Goal: Task Accomplishment & Management: Manage account settings

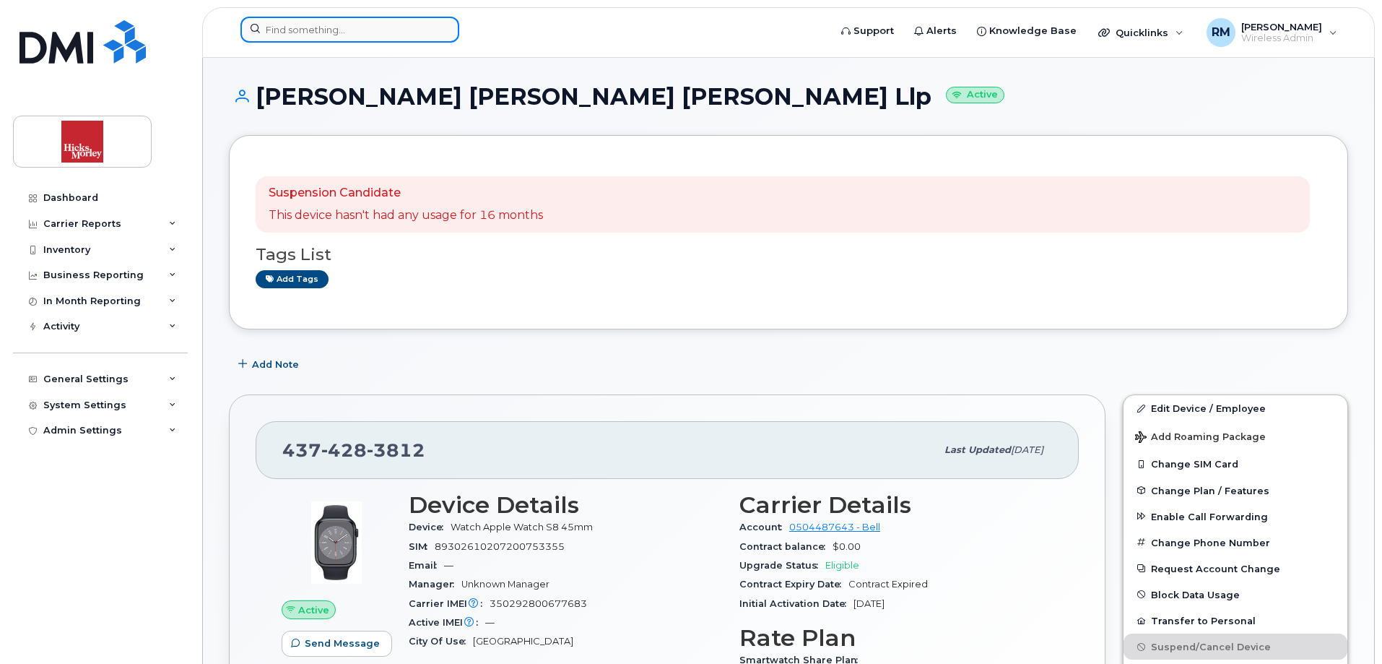
click at [343, 29] on input at bounding box center [349, 30] width 219 height 26
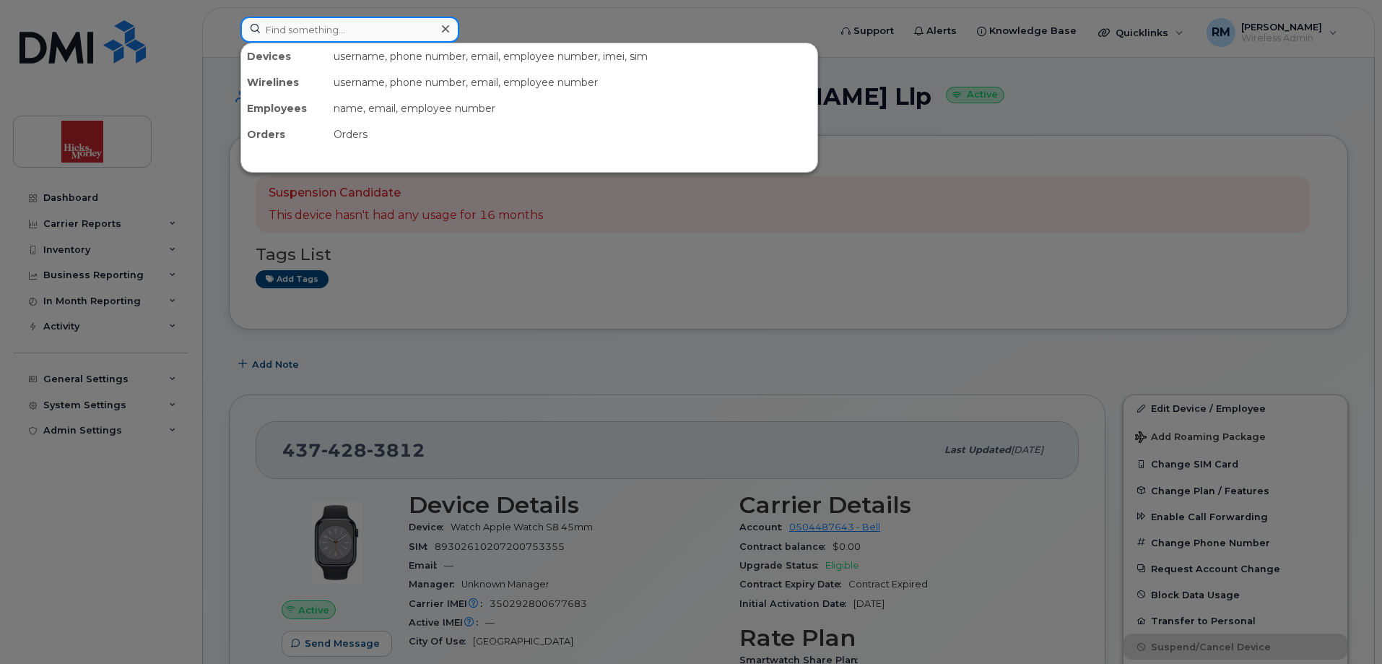
paste input "(437) 424-9729"
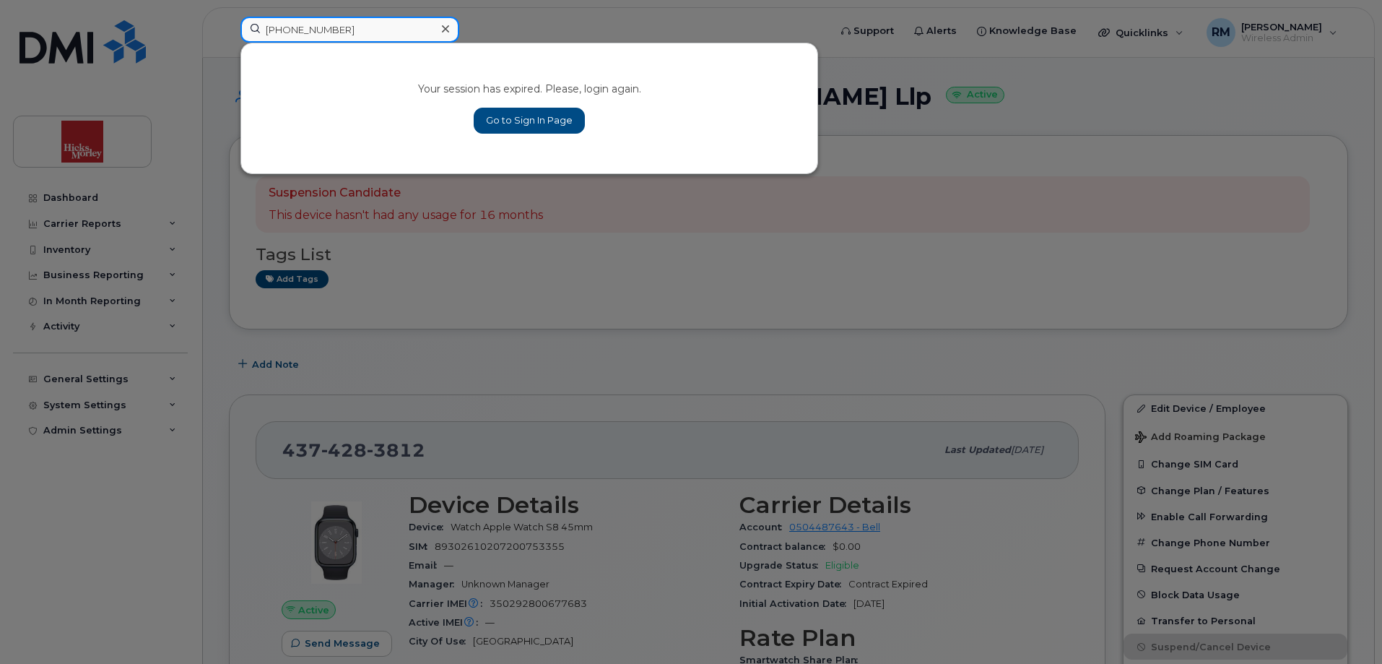
type input "(437) 424-9729"
click at [504, 120] on link "Go to Sign In Page" at bounding box center [529, 121] width 111 height 26
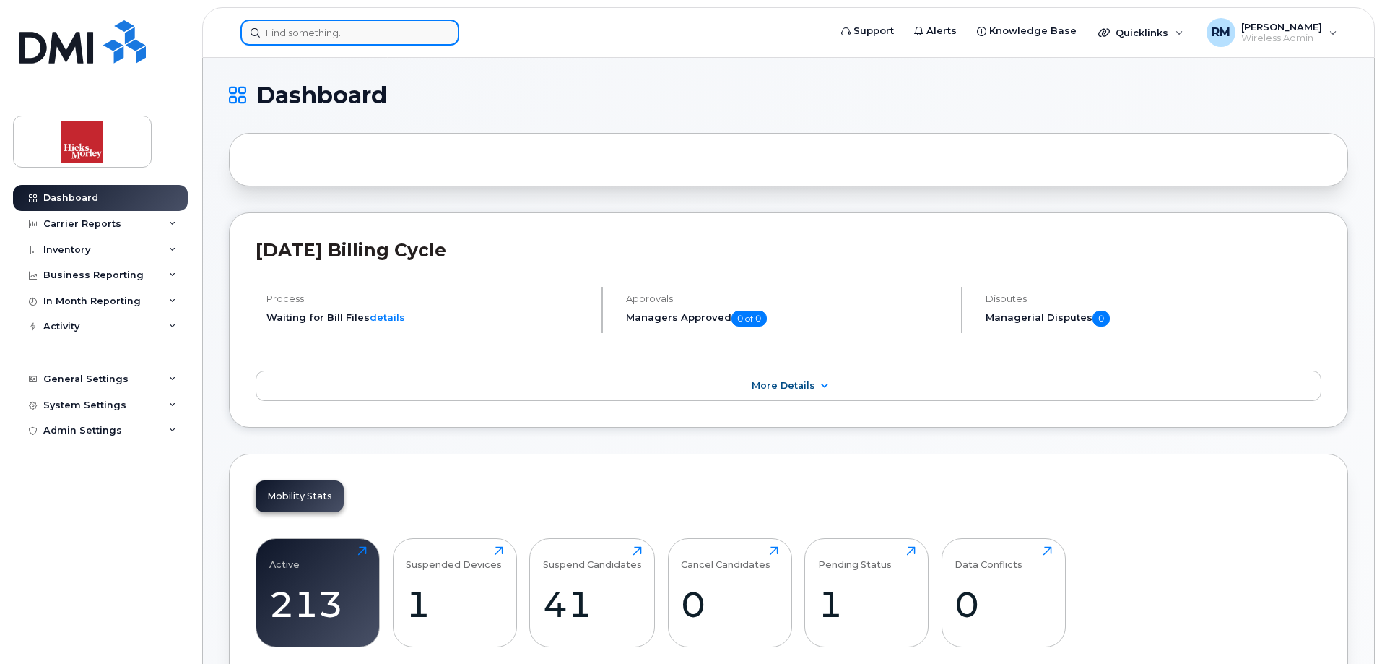
click at [319, 37] on input at bounding box center [349, 32] width 219 height 26
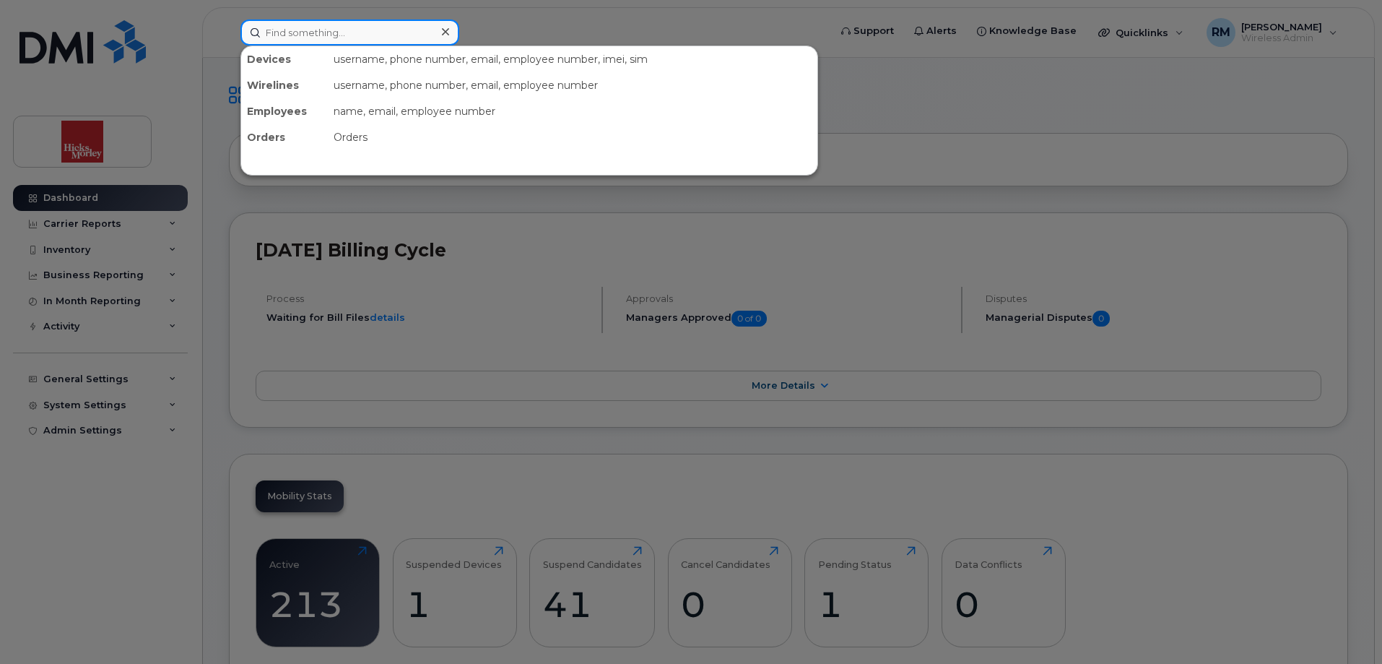
paste input "(437) 424-9729"
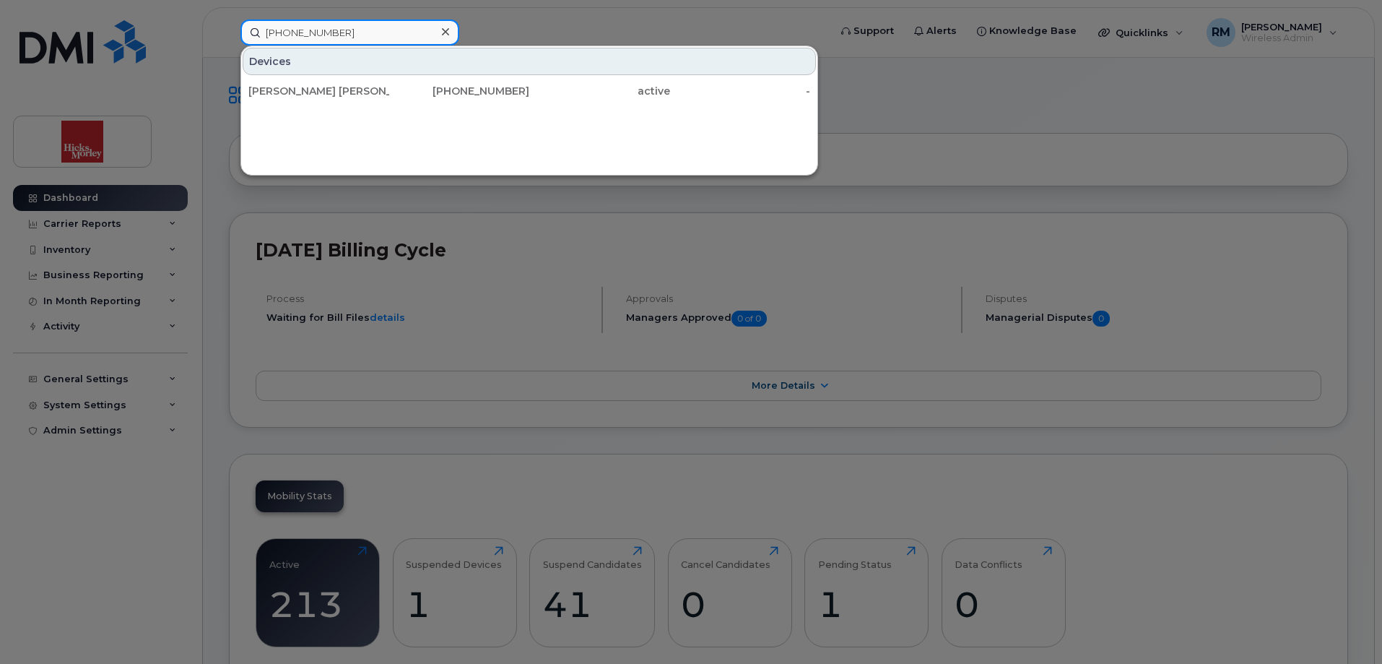
type input "(437) 424-9729"
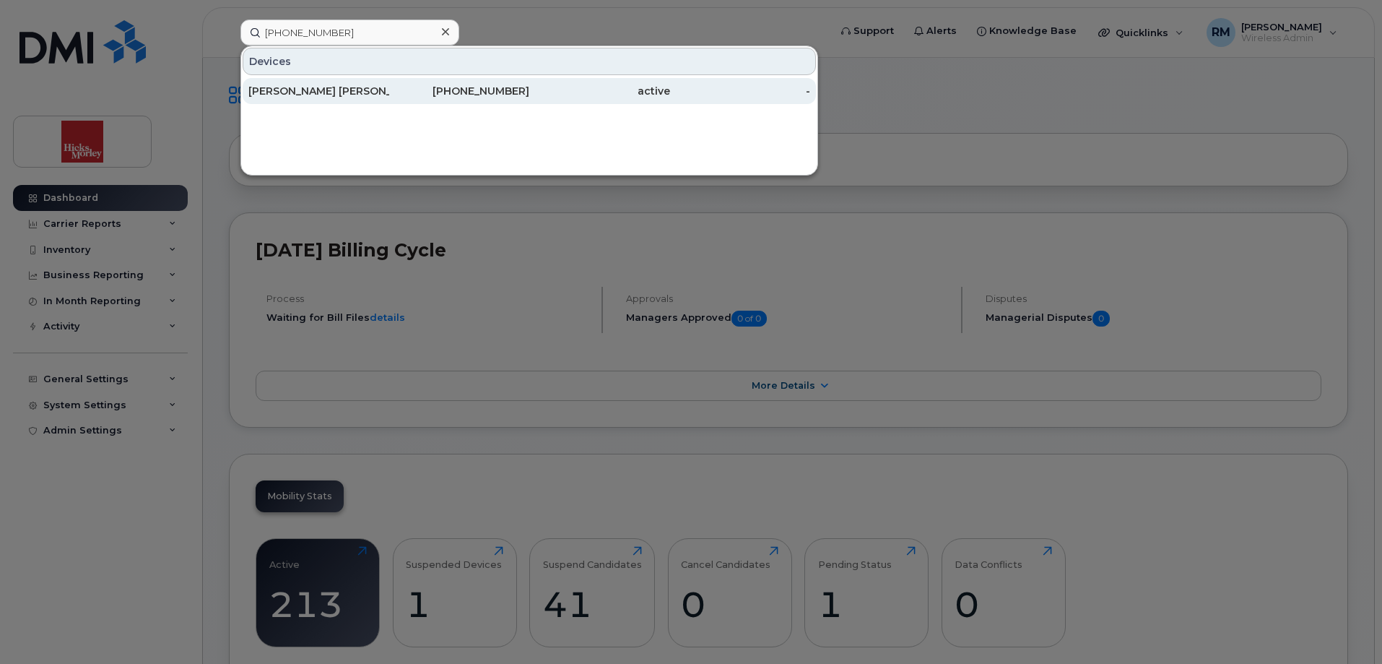
click at [351, 92] on div "Hicks Morley Hamilton Stewart Storie Llp" at bounding box center [318, 91] width 141 height 14
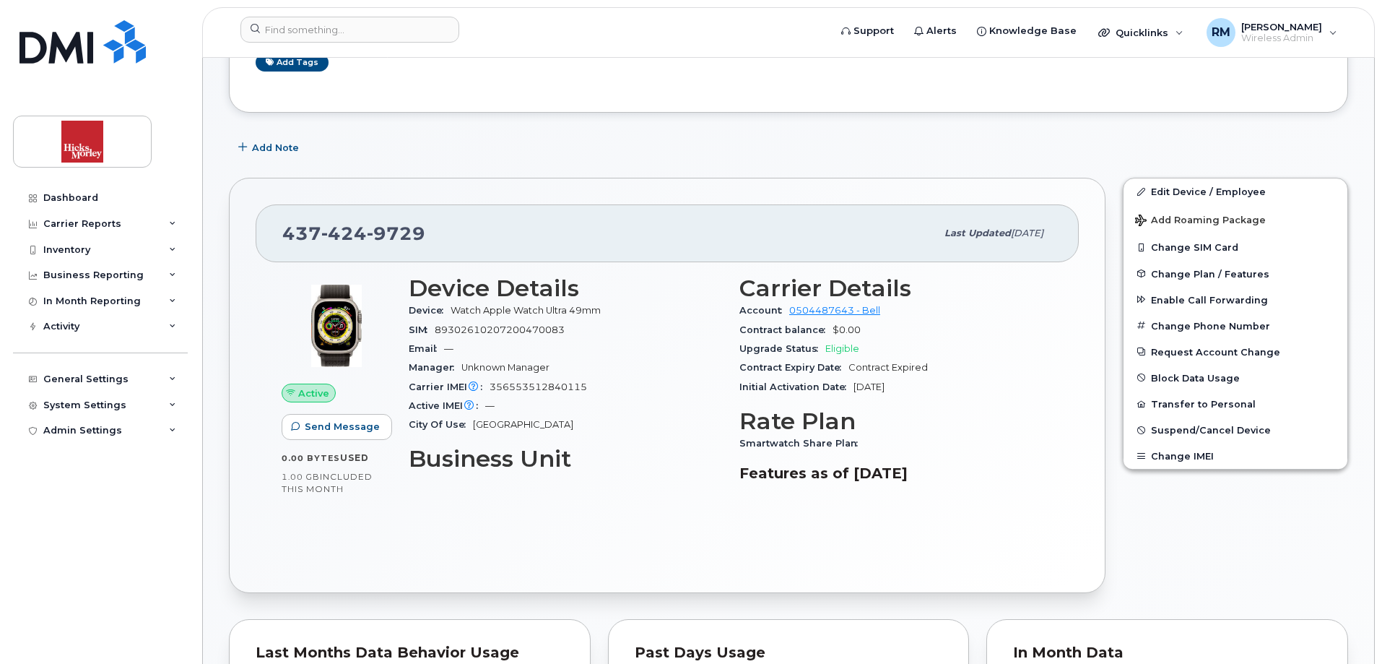
scroll to position [289, 0]
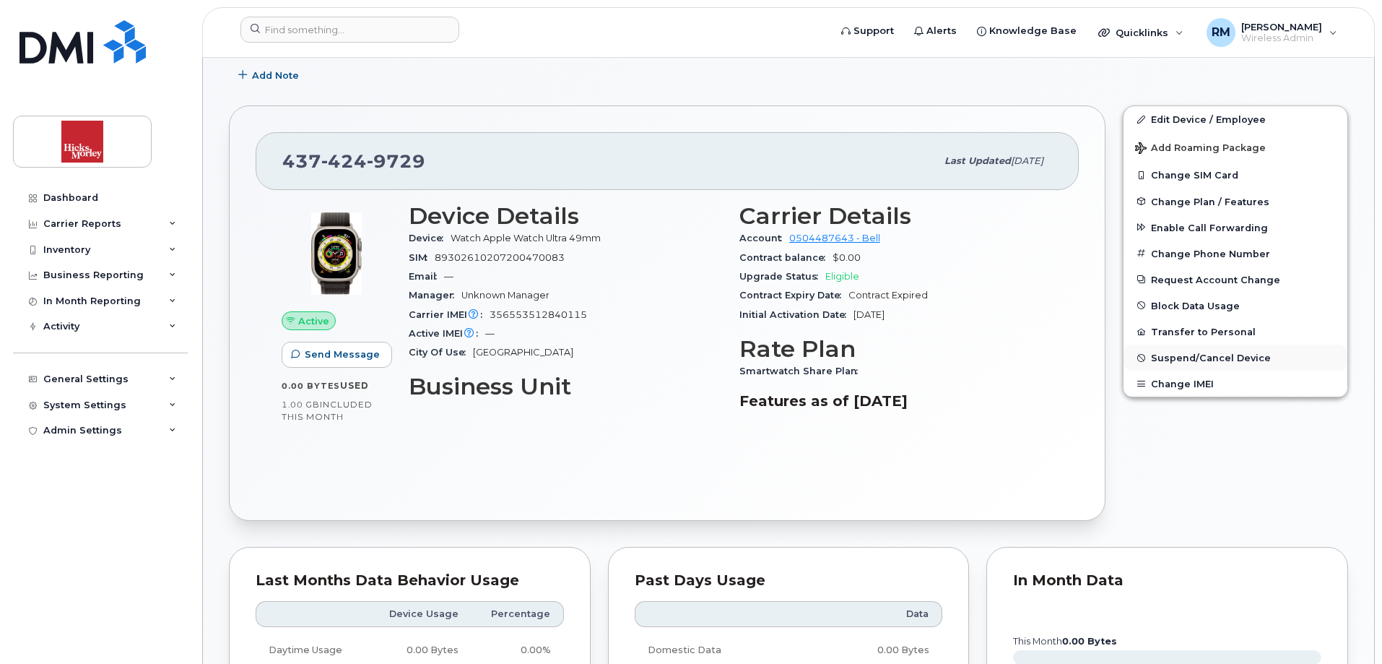
click at [1176, 362] on span "Suspend/Cancel Device" at bounding box center [1211, 357] width 120 height 11
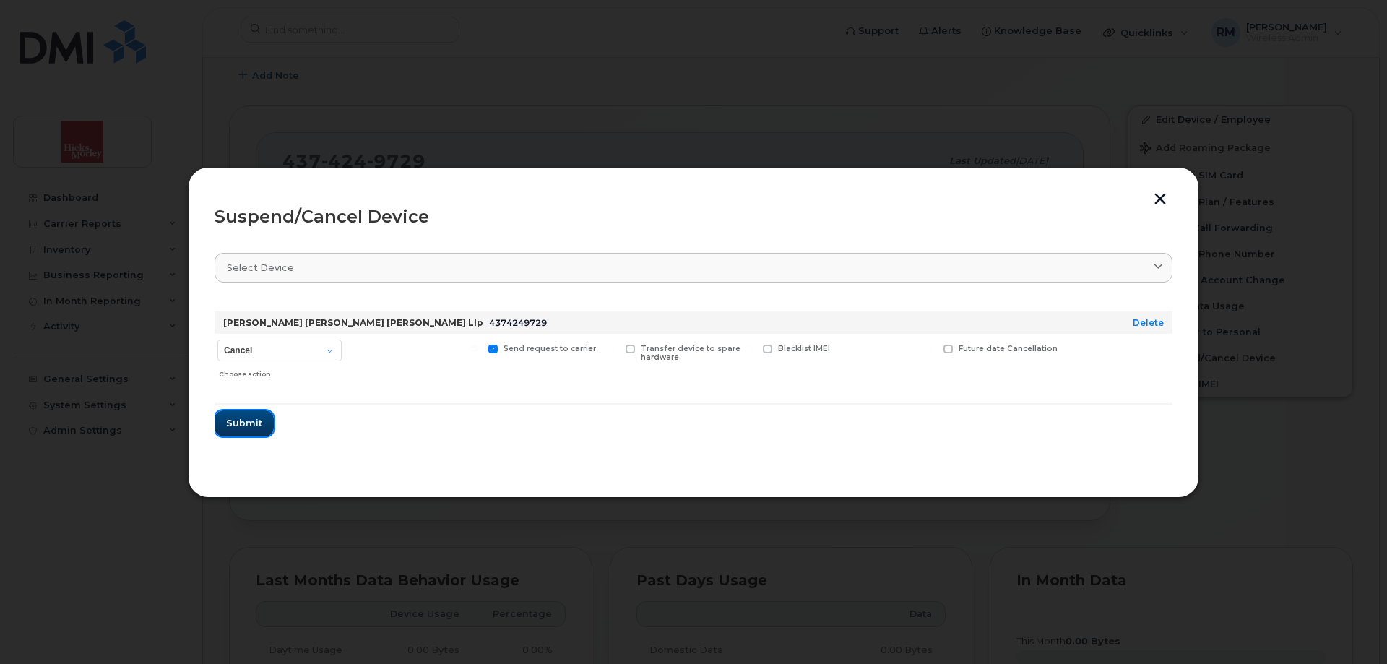
click at [243, 425] on span "Submit" at bounding box center [244, 423] width 36 height 14
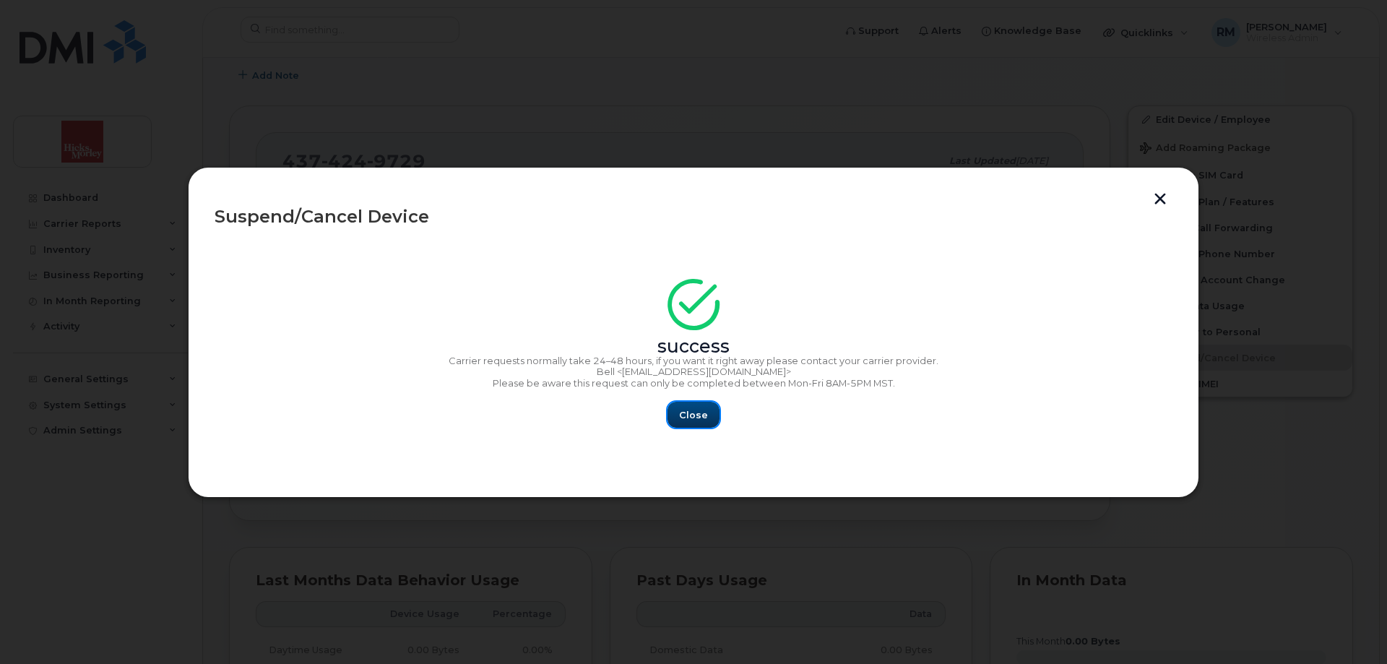
click at [688, 412] on span "Close" at bounding box center [693, 415] width 29 height 14
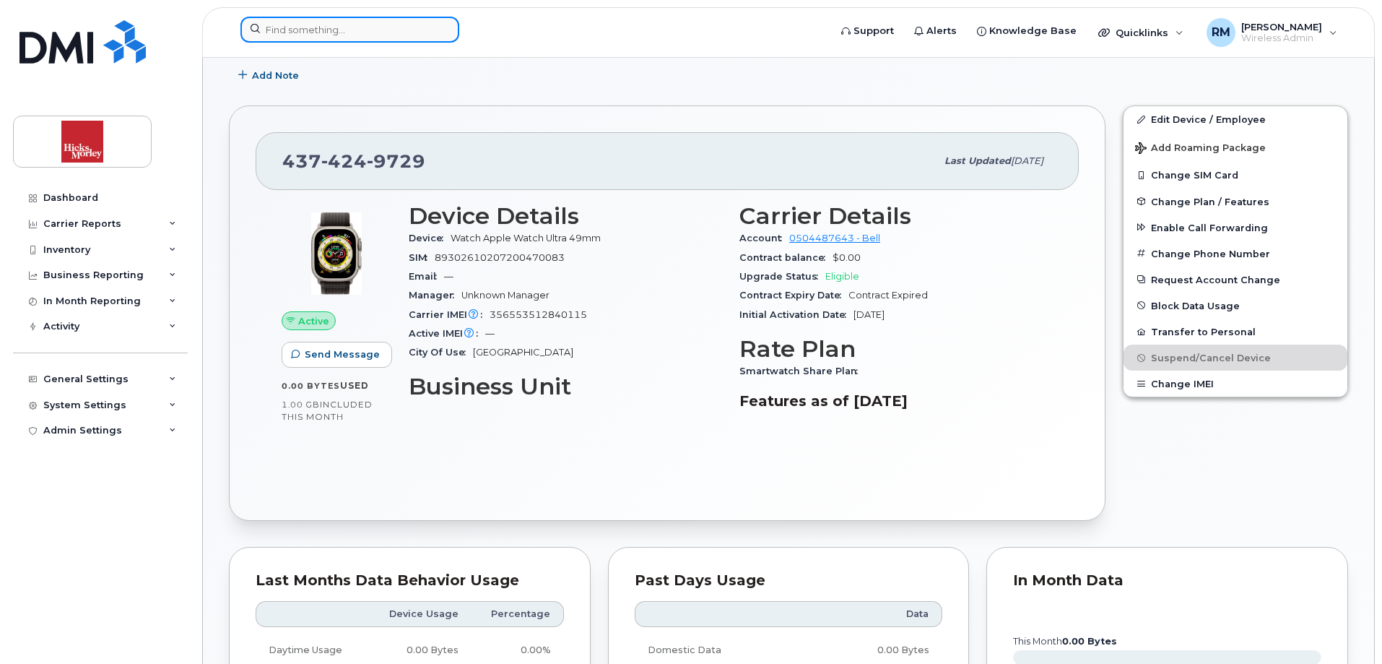
click at [314, 30] on input at bounding box center [349, 30] width 219 height 26
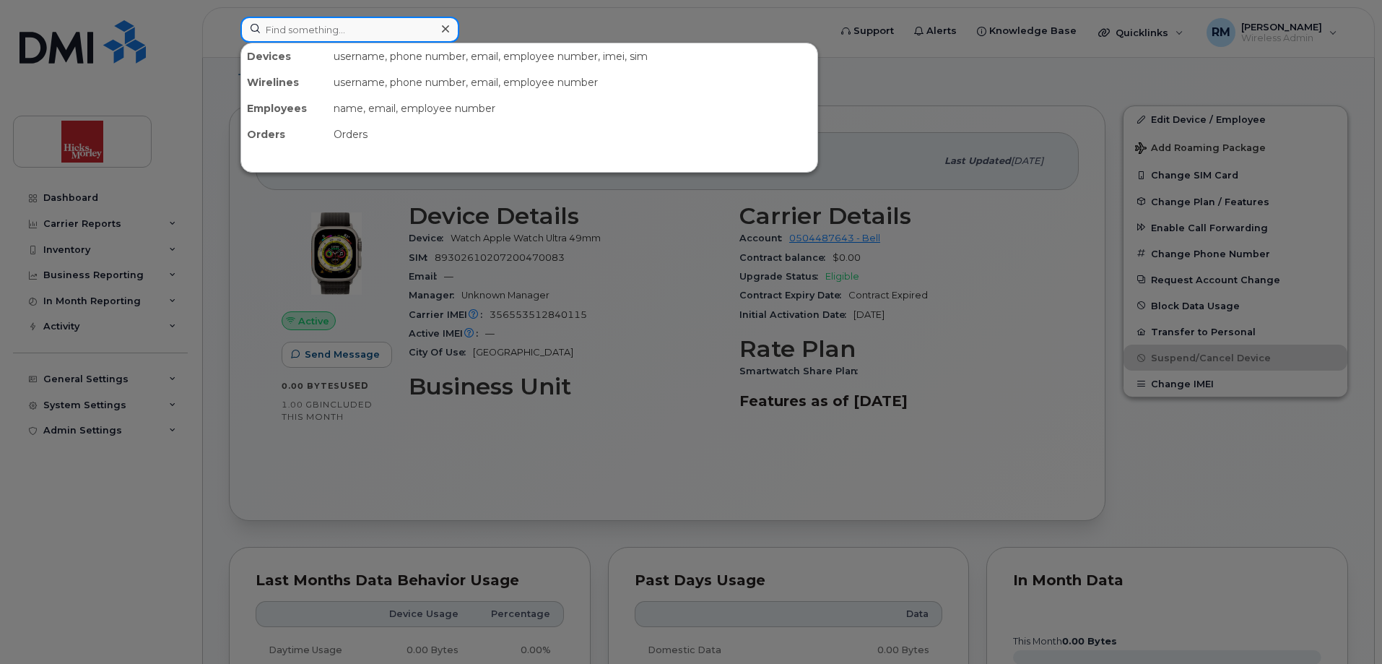
paste input "o 4374191063"
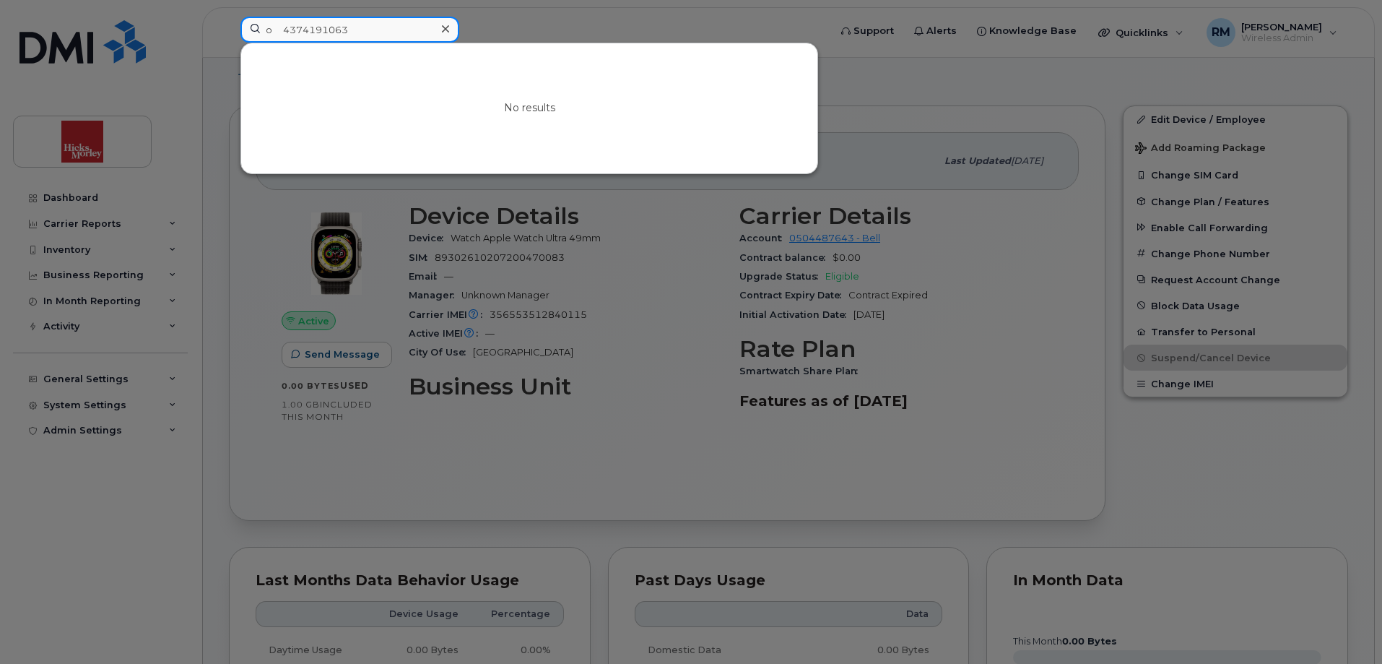
click at [288, 32] on input "o 4374191063" at bounding box center [349, 30] width 219 height 26
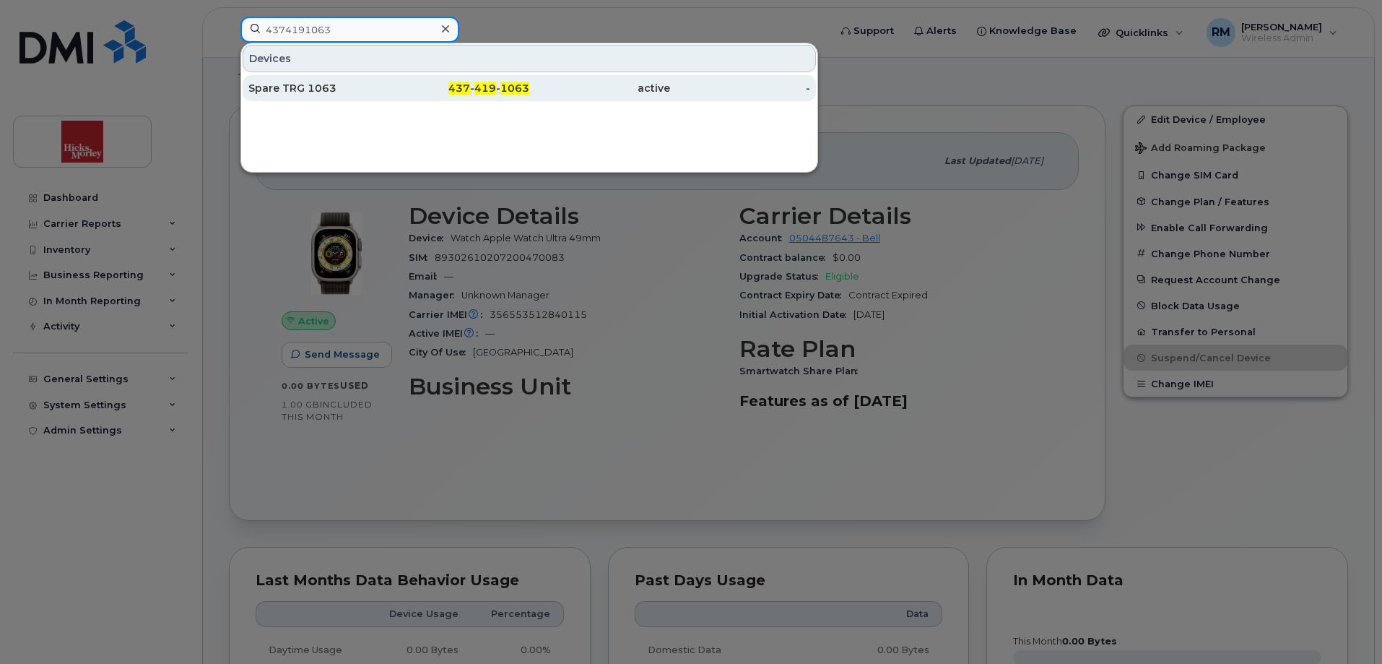
type input "4374191063"
click at [303, 87] on div "Spare TRG 1063" at bounding box center [318, 88] width 141 height 14
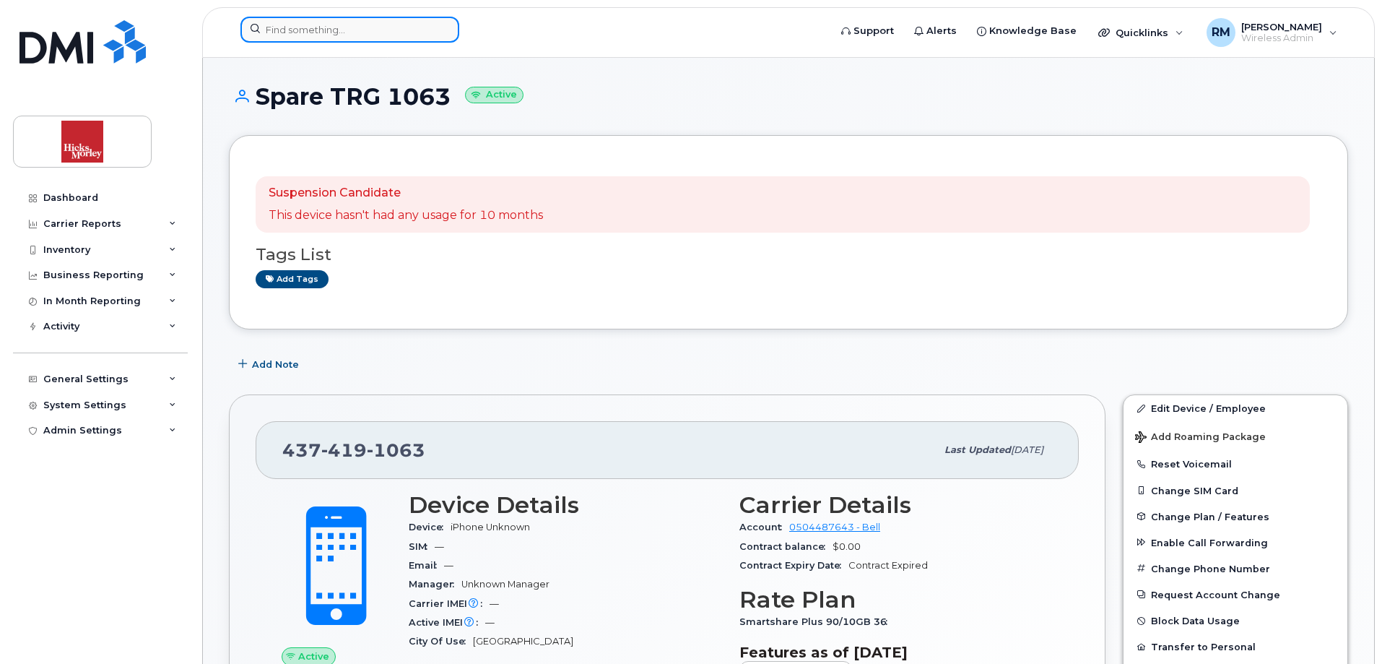
click at [323, 30] on input at bounding box center [349, 30] width 219 height 26
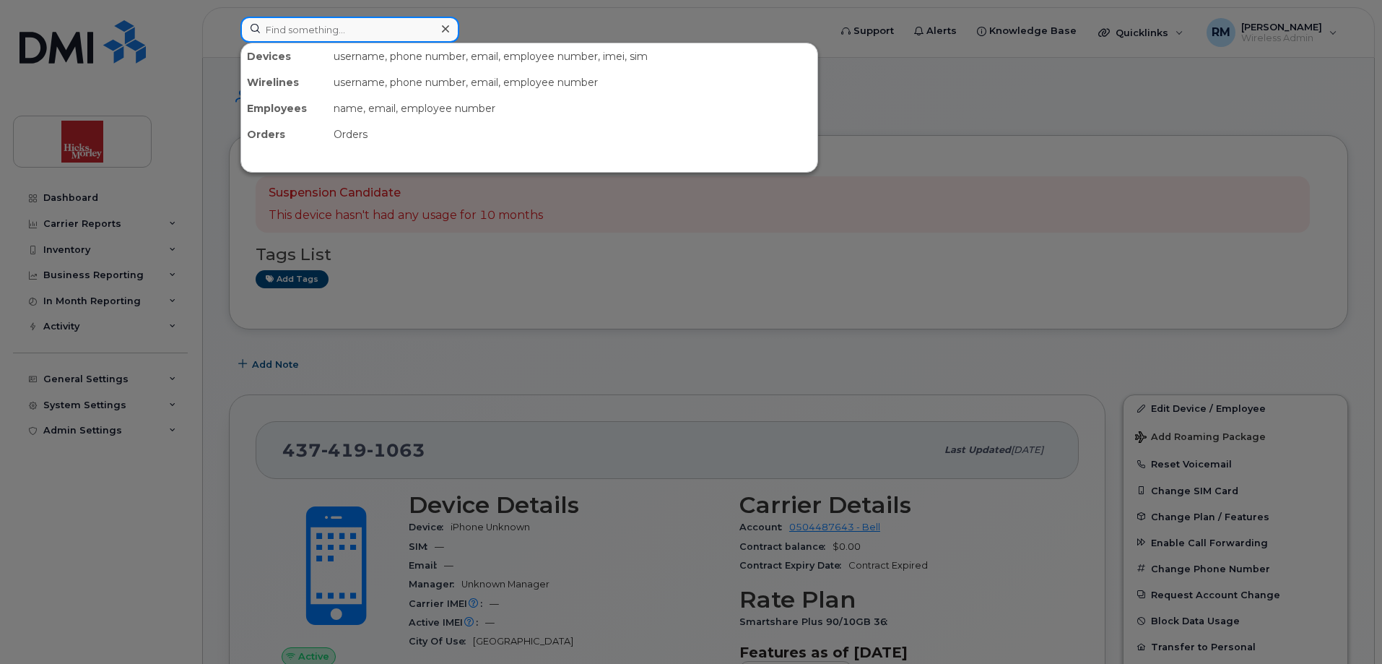
paste input "(437) 428-3812"
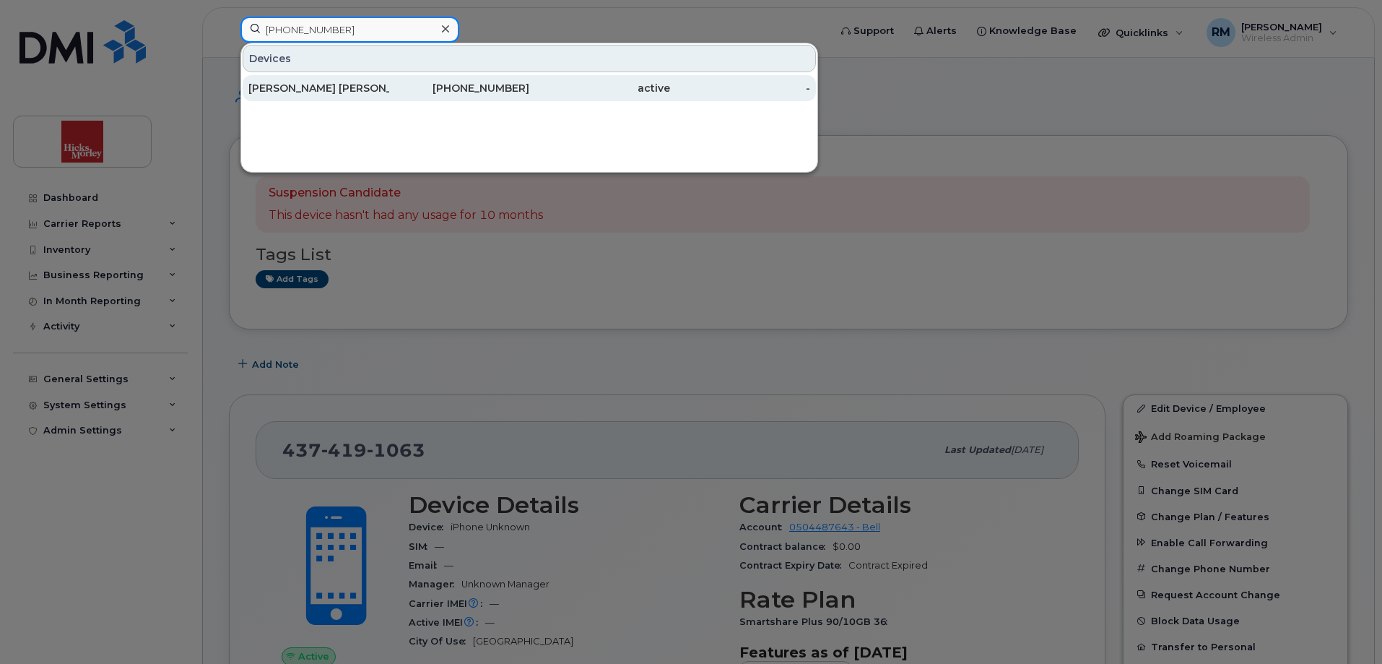
type input "(437) 428-3812"
click at [343, 84] on div "[PERSON_NAME] [PERSON_NAME] [PERSON_NAME] Llp" at bounding box center [318, 88] width 141 height 14
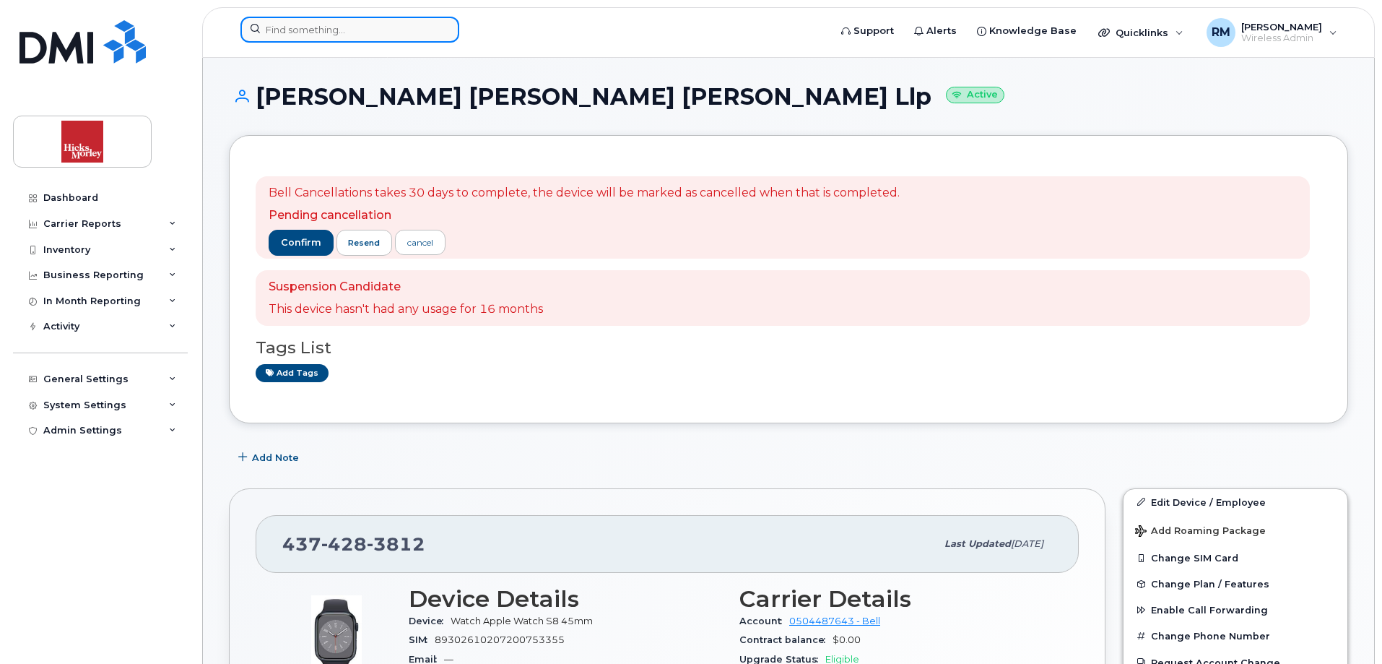
click at [321, 30] on input at bounding box center [349, 30] width 219 height 26
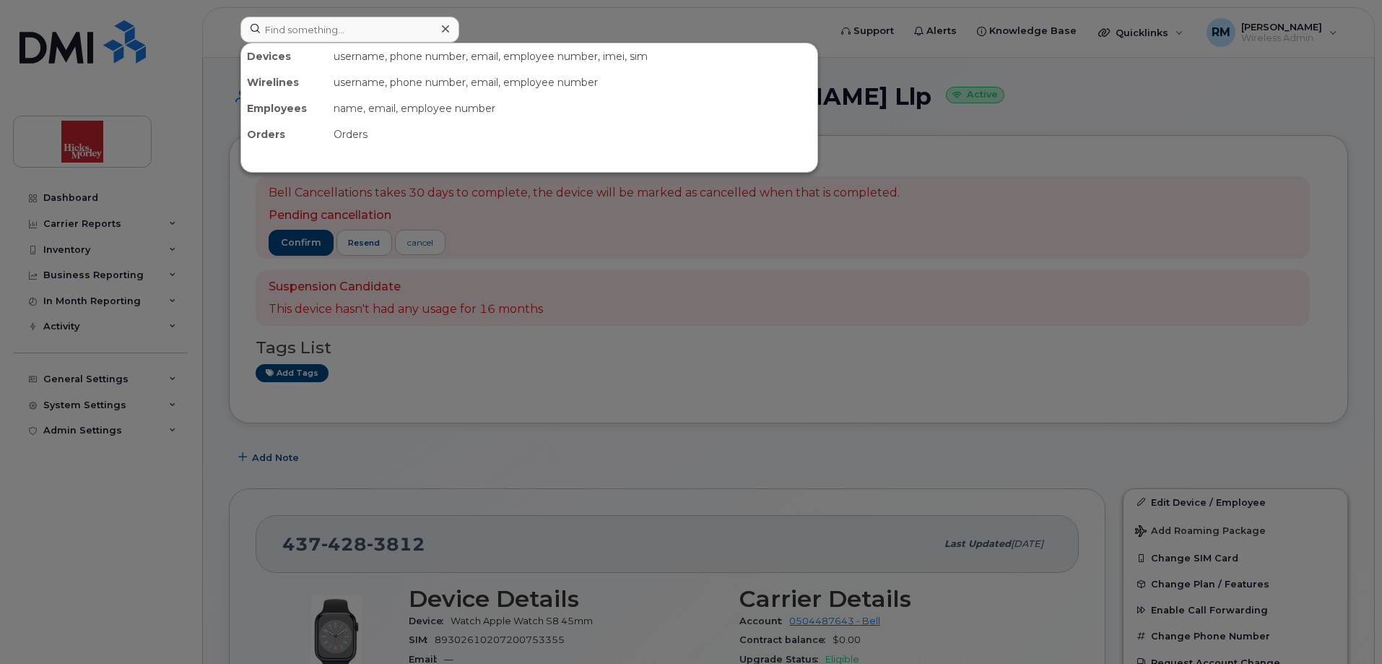
click at [537, 334] on div at bounding box center [691, 332] width 1382 height 664
click at [351, 30] on input at bounding box center [349, 30] width 219 height 26
paste input "o 4374558432"
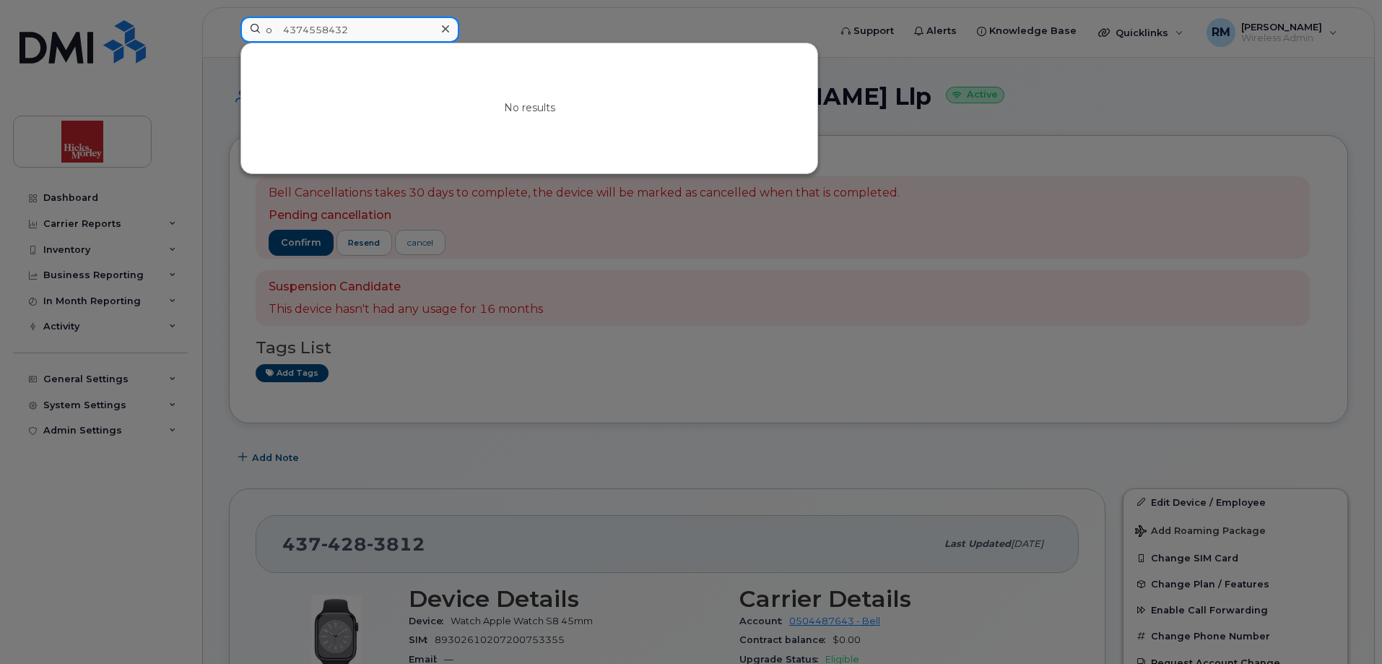
click at [286, 31] on input "o 4374558432" at bounding box center [349, 30] width 219 height 26
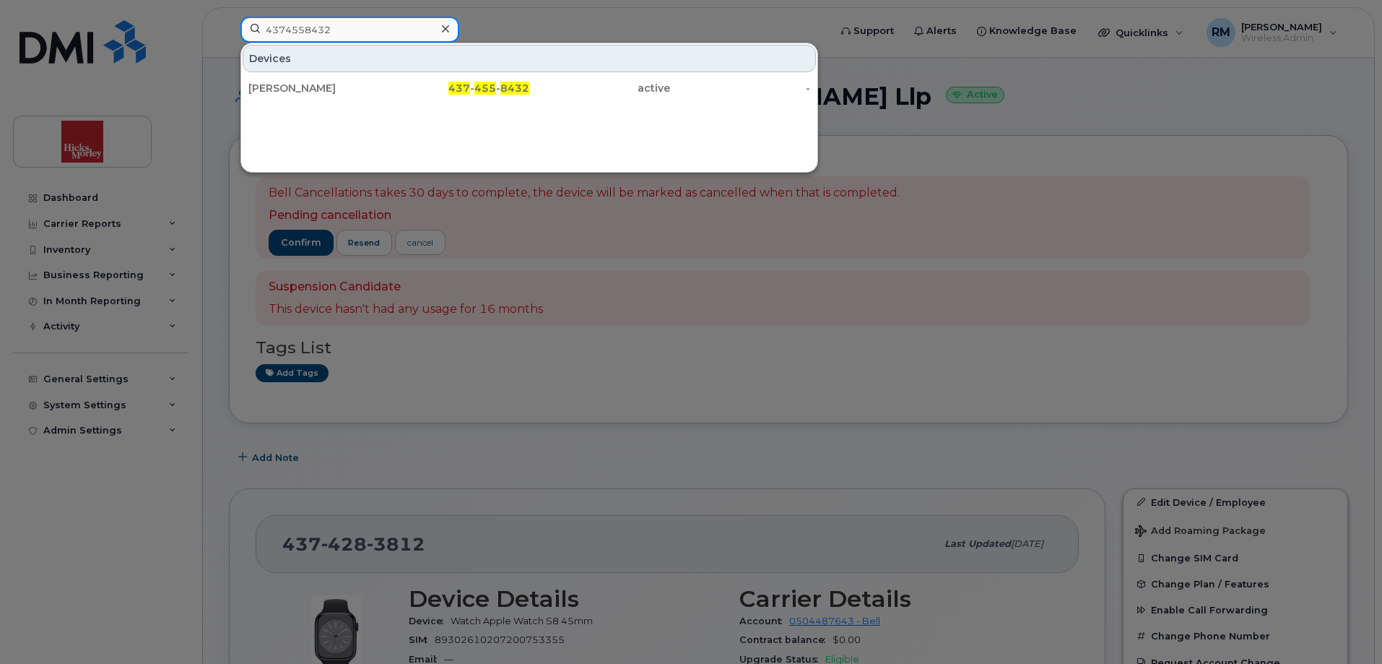
type input "4374558432"
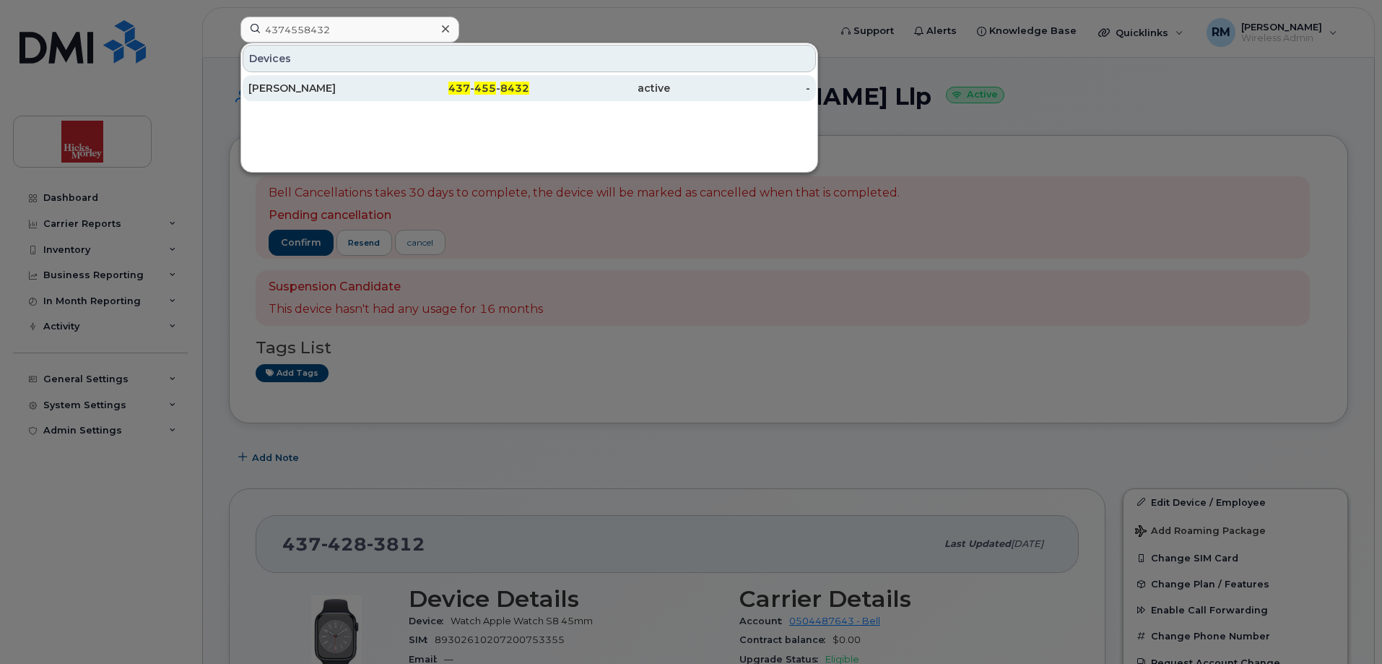
click at [272, 88] on div "[PERSON_NAME]" at bounding box center [318, 88] width 141 height 14
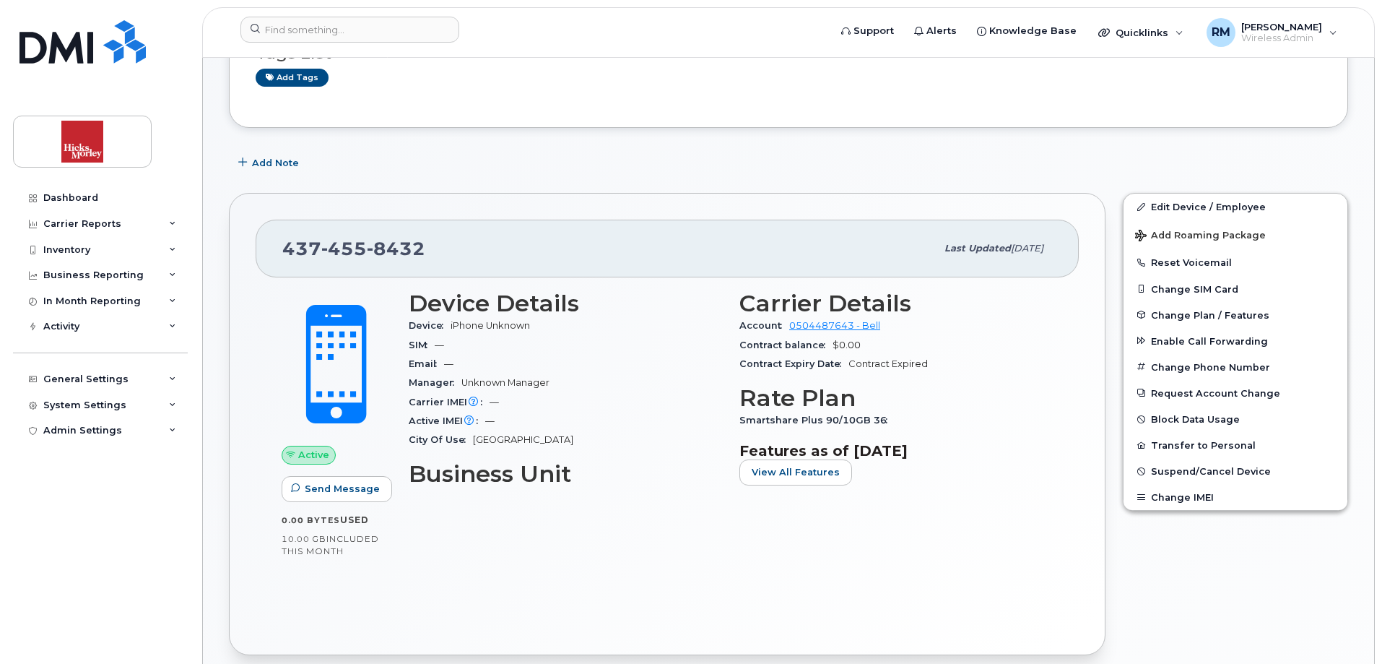
scroll to position [217, 0]
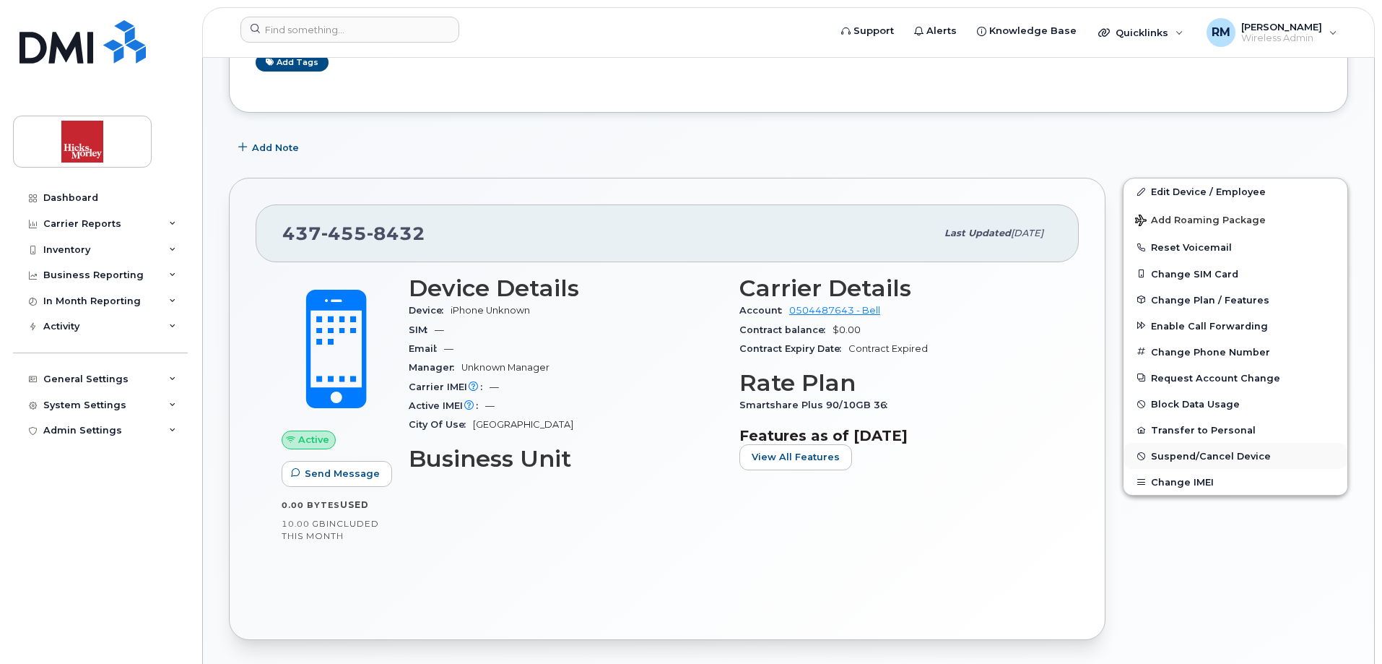
click at [1193, 457] on span "Suspend/Cancel Device" at bounding box center [1211, 456] width 120 height 11
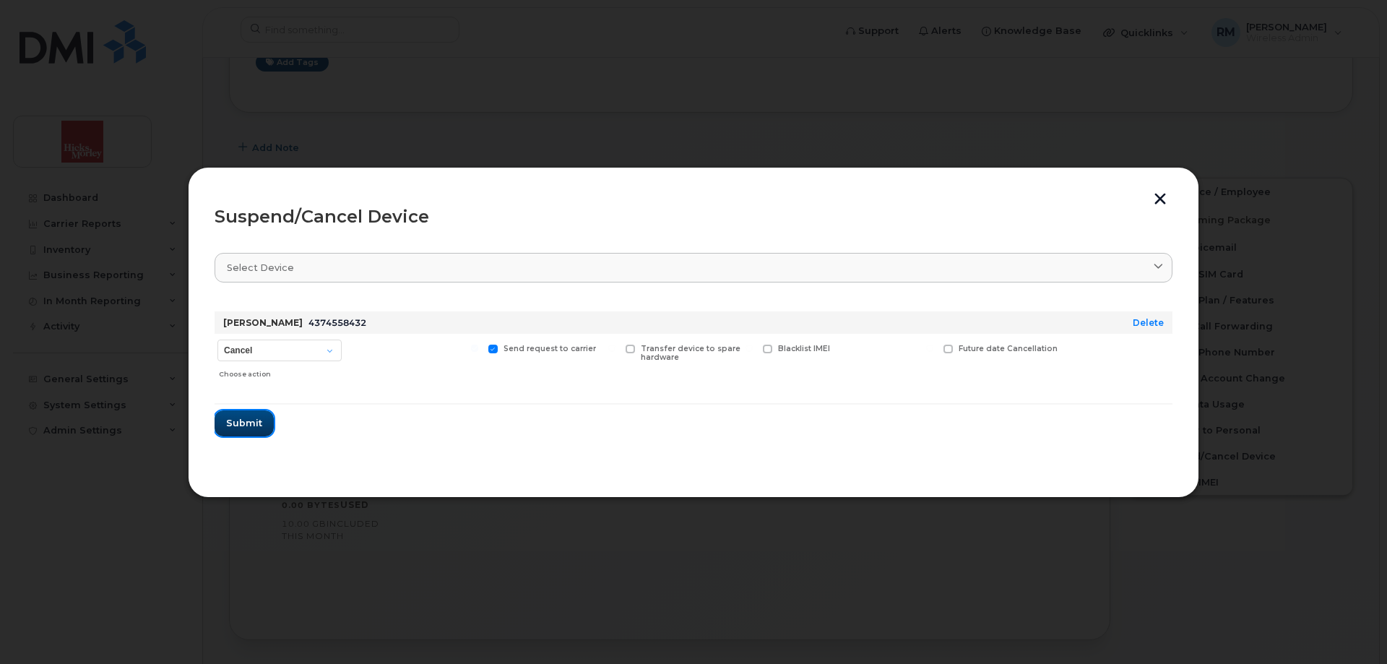
click at [233, 421] on span "Submit" at bounding box center [244, 423] width 36 height 14
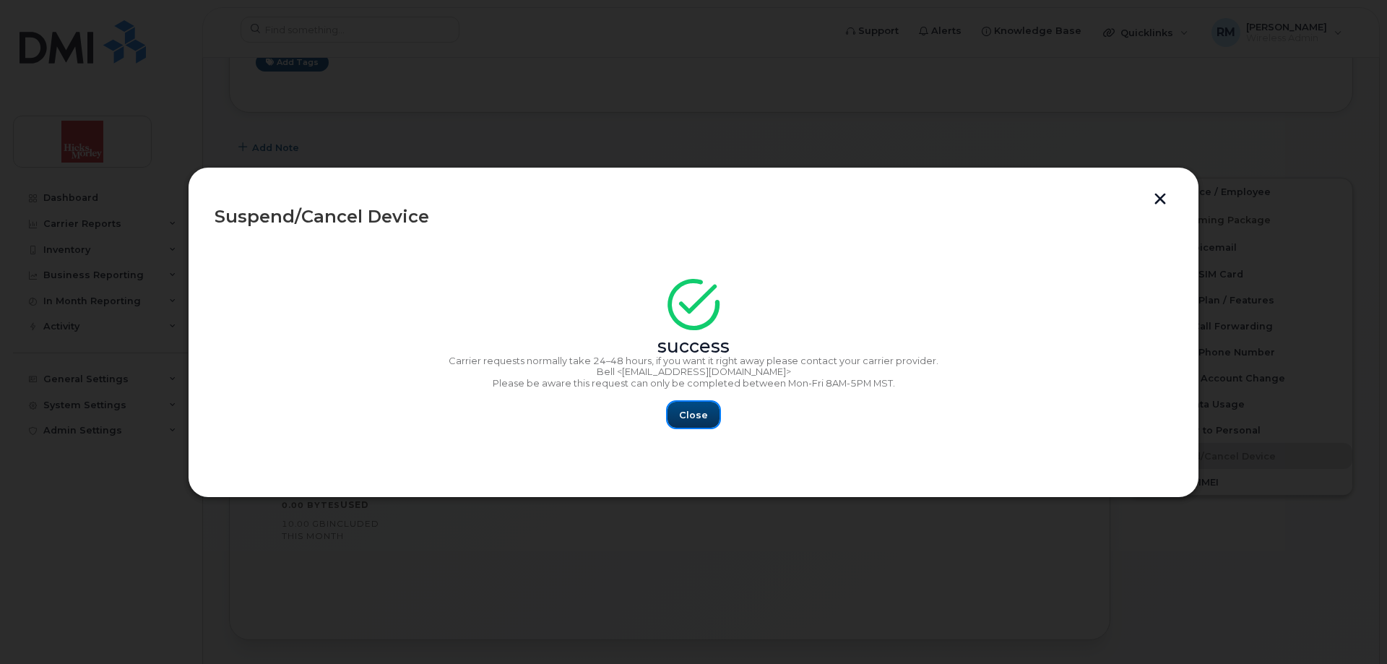
click at [685, 414] on span "Close" at bounding box center [693, 415] width 29 height 14
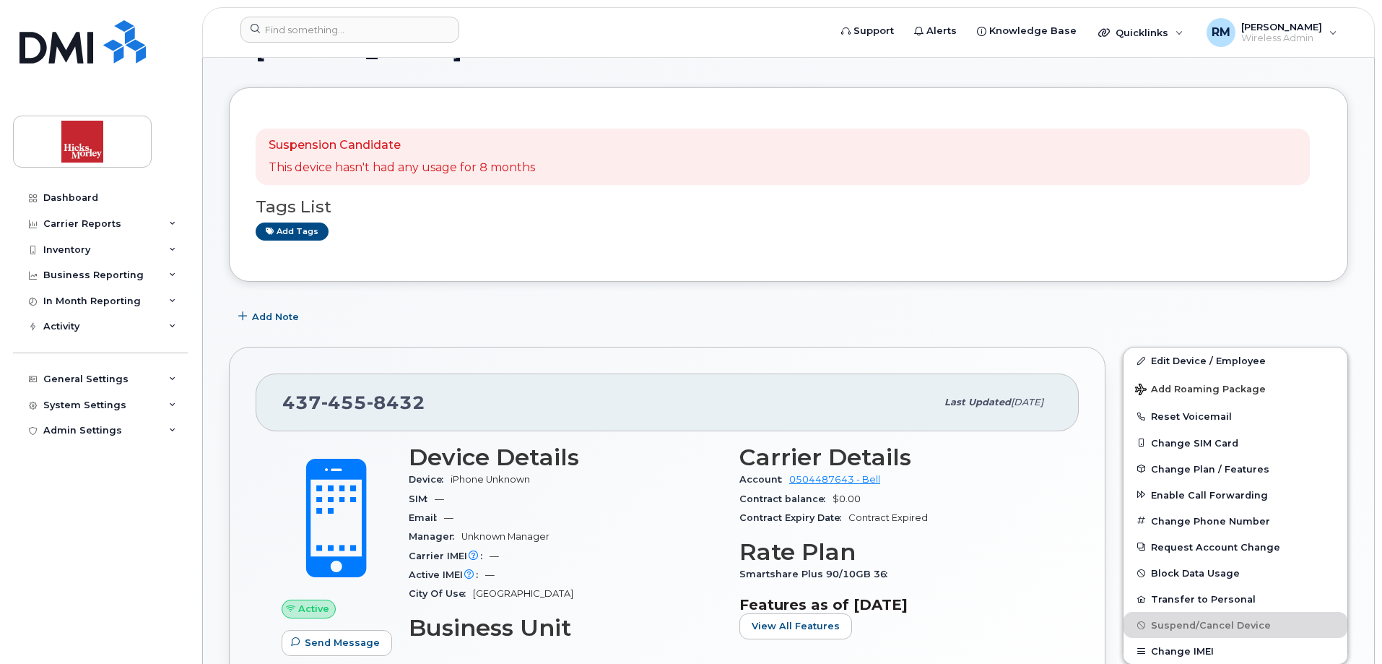
scroll to position [0, 0]
